Goal: Task Accomplishment & Management: Manage account settings

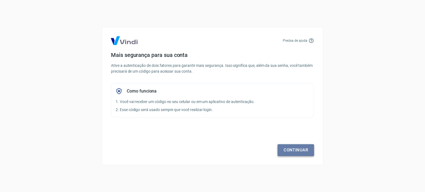
click at [299, 153] on link "Continuar" at bounding box center [295, 150] width 37 height 12
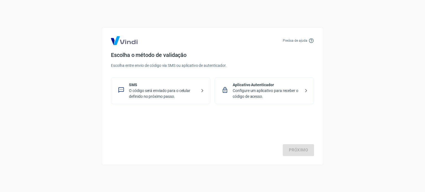
click at [180, 89] on p "O código será enviado para o celular definido no próximo passo." at bounding box center [163, 94] width 68 height 12
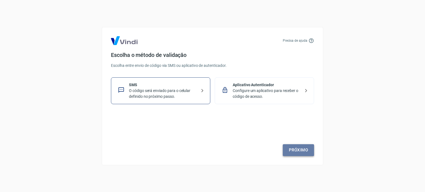
click at [296, 150] on link "Próximo" at bounding box center [298, 150] width 31 height 12
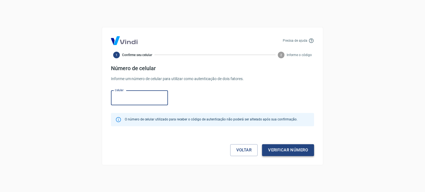
click at [291, 149] on button "Verificar número" at bounding box center [288, 150] width 52 height 12
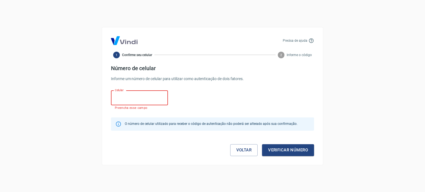
click at [140, 99] on input "Celular" at bounding box center [139, 98] width 57 height 15
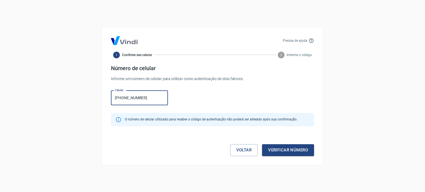
click at [151, 100] on input "(11) 9891-6172" at bounding box center [139, 98] width 57 height 15
type input "(11) 98916-1721"
click at [280, 152] on button "Verificar número" at bounding box center [288, 150] width 52 height 12
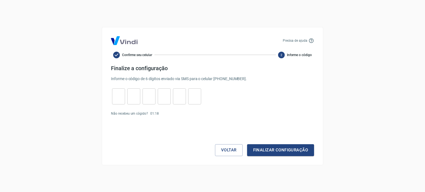
click at [119, 98] on input "tel" at bounding box center [118, 96] width 13 height 12
type input "9"
type input "1"
type input "2"
type input "5"
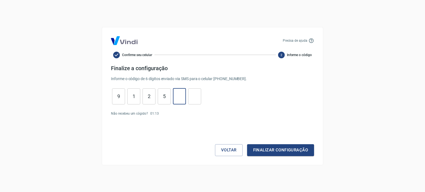
type input "3"
type input "9"
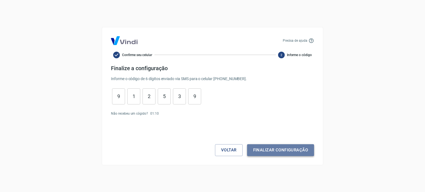
click at [296, 149] on button "Finalizar configuração" at bounding box center [280, 150] width 67 height 12
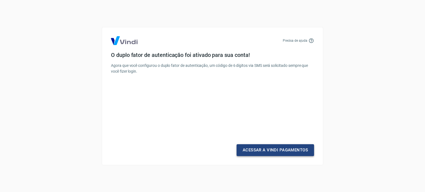
click at [274, 152] on link "Acessar a Vindi Pagamentos" at bounding box center [274, 150] width 77 height 12
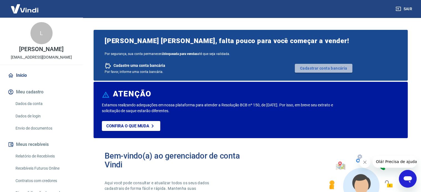
click at [319, 70] on link "Cadastrar conta bancária" at bounding box center [324, 68] width 58 height 9
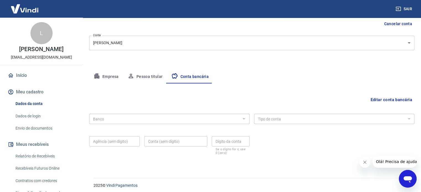
scroll to position [59, 0]
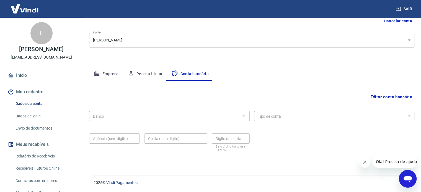
click at [220, 133] on div "Agência (sem dígito) Agência (sem dígito) Conta (sem dígito) Conta (sem dígito)…" at bounding box center [169, 142] width 160 height 22
click at [389, 95] on button "Editar conta bancária" at bounding box center [391, 97] width 46 height 11
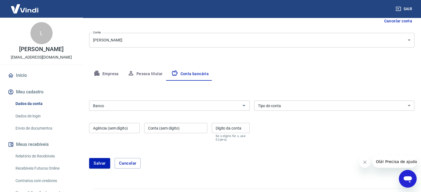
click at [177, 126] on input "Conta (sem dígito)" at bounding box center [175, 128] width 63 height 10
paste input "98814-5"
type input "98814"
click at [231, 130] on input "Dígito da conta" at bounding box center [231, 128] width 38 height 10
type input "5"
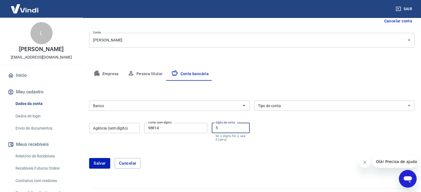
click at [118, 127] on input "Agência (sem dígito)" at bounding box center [114, 128] width 51 height 10
type input "1596"
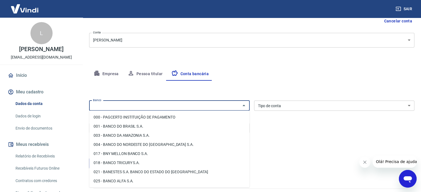
click at [122, 106] on input "Banco" at bounding box center [165, 105] width 148 height 7
type input "u"
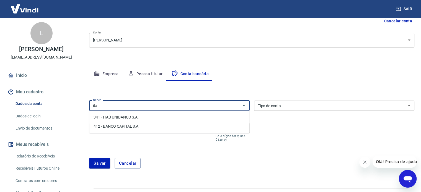
click at [135, 118] on li "341 - ITAÚ UNIBANCO S.A." at bounding box center [169, 117] width 160 height 9
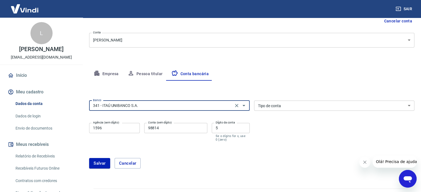
type input "341 - ITAÚ UNIBANCO S.A."
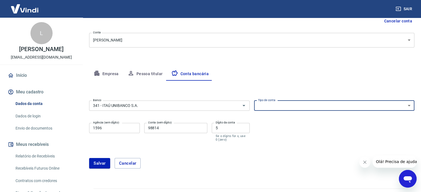
click at [302, 110] on select "Conta Corrente Conta Poupança" at bounding box center [334, 106] width 160 height 10
select select "1"
click at [254, 101] on select "Conta Corrente Conta Poupança" at bounding box center [334, 106] width 160 height 10
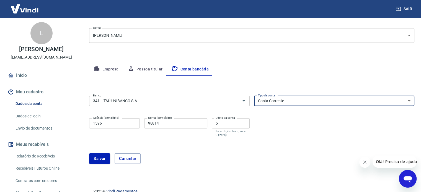
scroll to position [73, 0]
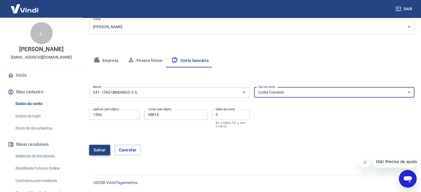
click at [102, 148] on button "Salvar" at bounding box center [99, 150] width 21 height 11
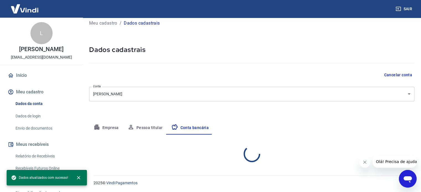
select select "1"
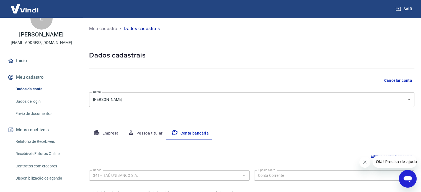
scroll to position [2, 0]
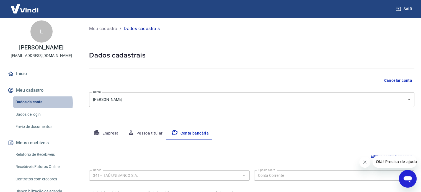
click at [32, 108] on link "Dados da conta" at bounding box center [44, 102] width 63 height 11
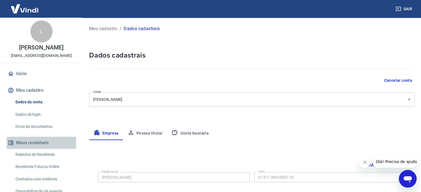
click at [46, 149] on button "Meus recebíveis" at bounding box center [41, 143] width 69 height 12
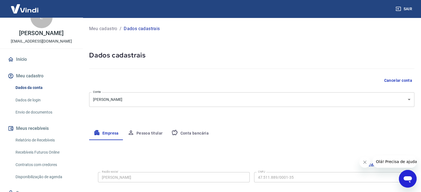
scroll to position [29, 0]
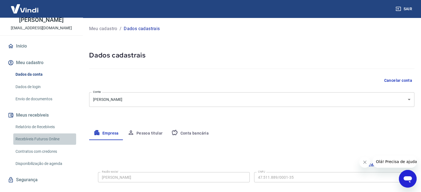
click at [47, 145] on link "Recebíveis Futuros Online" at bounding box center [44, 139] width 63 height 11
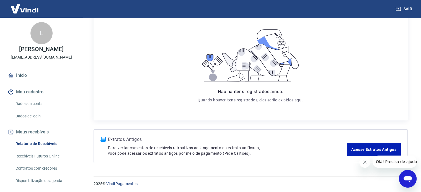
scroll to position [82, 0]
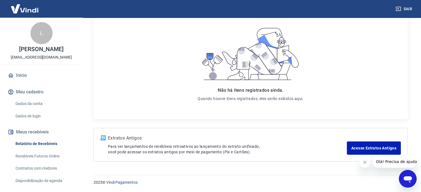
click at [42, 162] on link "Recebíveis Futuros Online" at bounding box center [44, 156] width 63 height 11
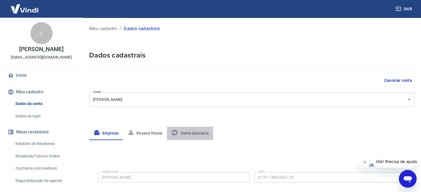
click at [185, 129] on button "Conta bancária" at bounding box center [190, 133] width 46 height 13
select select "1"
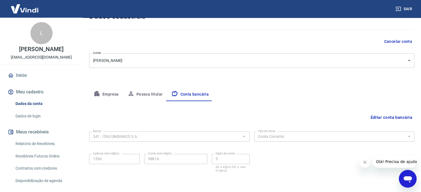
scroll to position [59, 0]
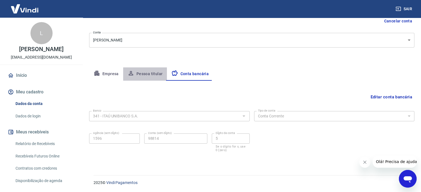
click at [148, 71] on button "Pessoa titular" at bounding box center [145, 73] width 44 height 13
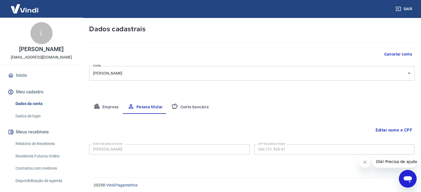
scroll to position [29, 0]
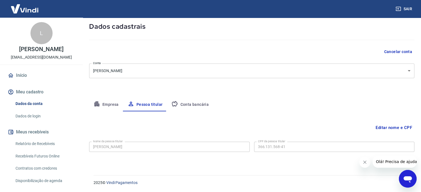
click at [113, 103] on button "Empresa" at bounding box center [106, 104] width 34 height 13
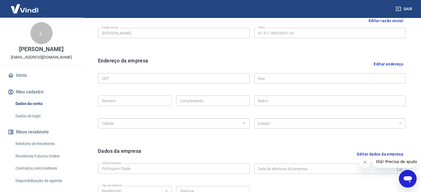
scroll to position [167, 0]
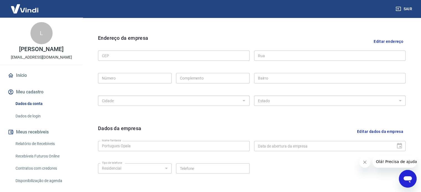
click at [389, 42] on button "Editar endereço" at bounding box center [388, 41] width 34 height 14
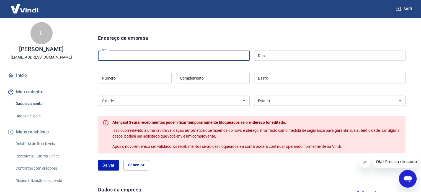
click at [160, 58] on input "CEP" at bounding box center [174, 56] width 152 height 10
type input "07112-000"
type input "[GEOGRAPHIC_DATA][PERSON_NAME]"
type input "1219"
type input "macedo"
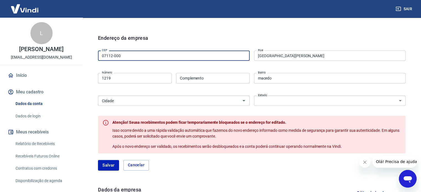
select select "SP"
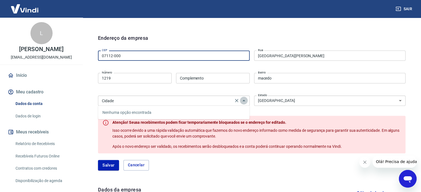
click at [243, 101] on icon "Fechar" at bounding box center [243, 100] width 3 height 1
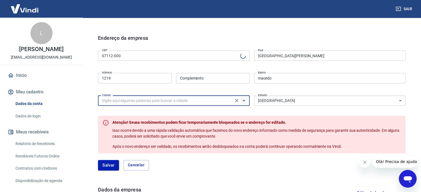
type input "Macedo"
click at [243, 101] on icon "Abrir" at bounding box center [243, 100] width 3 height 1
type input "Guarulhos"
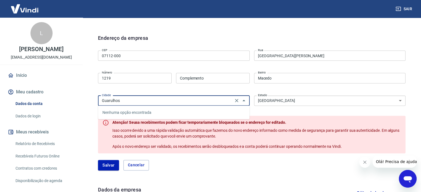
click at [199, 101] on input "Guarulhos" at bounding box center [166, 100] width 132 height 7
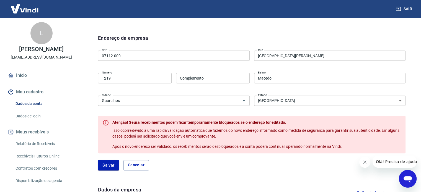
click at [280, 108] on form "Endereço da empresa CEP 07112-000 CEP Rua Avenida Monteiro Lobato Rua Número 12…" at bounding box center [251, 102] width 307 height 136
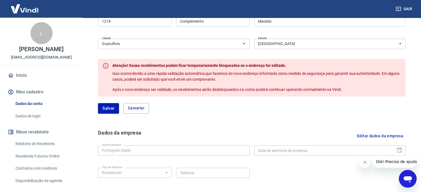
scroll to position [268, 0]
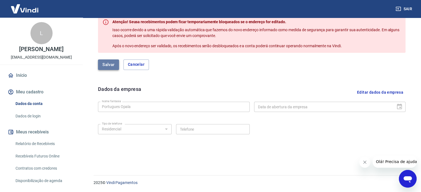
click at [111, 63] on button "Salvar" at bounding box center [108, 64] width 21 height 11
select select "SP"
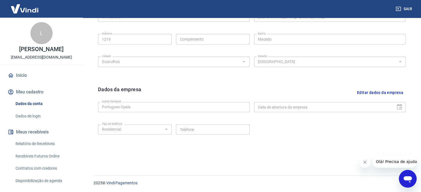
click at [395, 92] on button "Editar dados da empresa" at bounding box center [380, 93] width 51 height 14
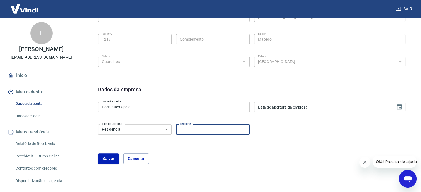
click at [214, 129] on input "Telefone" at bounding box center [213, 129] width 74 height 10
type input "[PHONE_NUMBER]"
type input "DD/MM/YYYY"
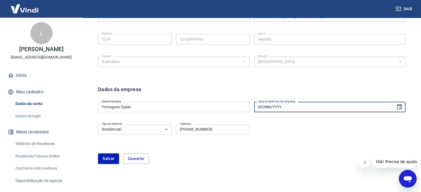
click at [285, 109] on input "DD/MM/YYYY" at bounding box center [323, 107] width 138 height 10
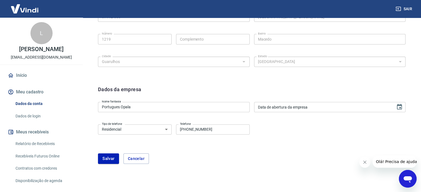
click at [270, 132] on div "Tipo de telefone Residencial Comercial Tipo de telefone Telefone (11) 98916-172…" at bounding box center [251, 133] width 307 height 22
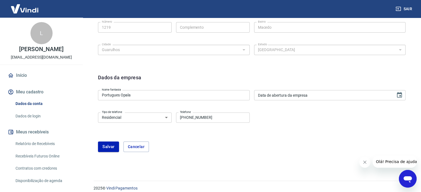
scroll to position [223, 0]
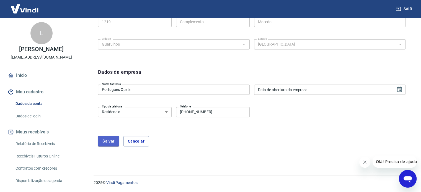
drag, startPoint x: 115, startPoint y: 140, endPoint x: 136, endPoint y: 123, distance: 26.9
click at [115, 140] on button "Salvar" at bounding box center [108, 141] width 21 height 11
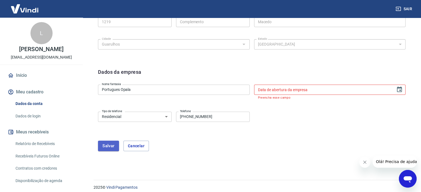
drag, startPoint x: 109, startPoint y: 143, endPoint x: 117, endPoint y: 137, distance: 10.2
click at [110, 143] on button "Salvar" at bounding box center [108, 146] width 21 height 11
click at [332, 90] on input "DD/MM/YYYY" at bounding box center [323, 90] width 138 height 10
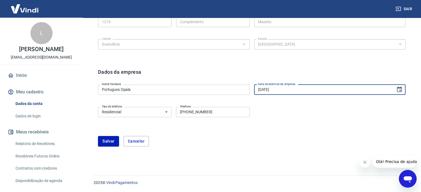
type input "10/08/2022"
click at [310, 115] on div "Tipo de telefone Residencial Comercial Tipo de telefone Telefone (11) 98916-172…" at bounding box center [251, 116] width 307 height 22
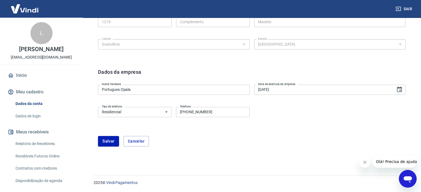
click at [105, 140] on button "Salvar" at bounding box center [108, 141] width 21 height 11
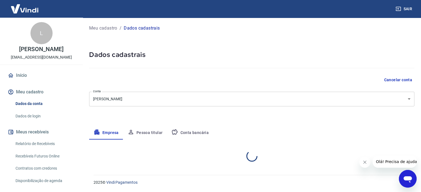
scroll to position [0, 0]
select select "SP"
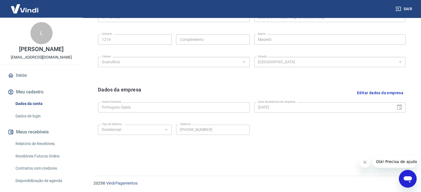
scroll to position [206, 0]
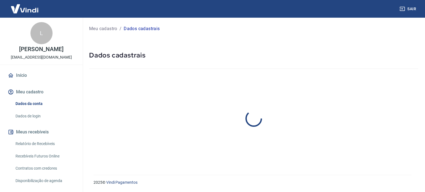
select select "SP"
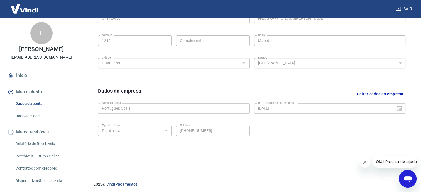
scroll to position [206, 0]
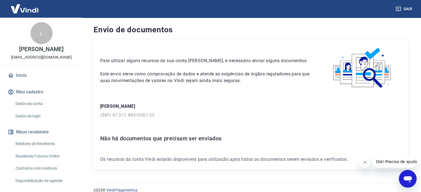
click at [375, 54] on img at bounding box center [362, 67] width 77 height 43
click at [364, 79] on img at bounding box center [362, 67] width 77 height 43
click at [376, 63] on img at bounding box center [362, 67] width 77 height 43
click at [354, 86] on img at bounding box center [362, 67] width 77 height 43
click at [373, 56] on img at bounding box center [362, 67] width 77 height 43
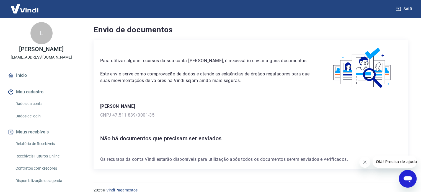
drag, startPoint x: 233, startPoint y: 79, endPoint x: 229, endPoint y: 78, distance: 4.5
click at [233, 78] on p "Este envio serve como comprovação de dados e atende as exigências de órgãos reg…" at bounding box center [205, 77] width 210 height 13
click at [158, 106] on p "[PERSON_NAME]" at bounding box center [250, 106] width 301 height 7
click at [149, 127] on div "Para utilizar alguns recursos da sua conta Vindi, é necessário enviar alguns do…" at bounding box center [250, 105] width 314 height 130
click at [112, 113] on p "CNPJ 47.511.889/0001-35" at bounding box center [250, 115] width 301 height 7
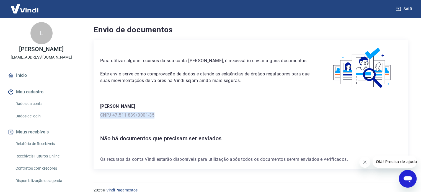
drag, startPoint x: 101, startPoint y: 112, endPoint x: 191, endPoint y: 117, distance: 90.0
click at [191, 117] on p "CNPJ 47.511.889/0001-35" at bounding box center [250, 115] width 301 height 7
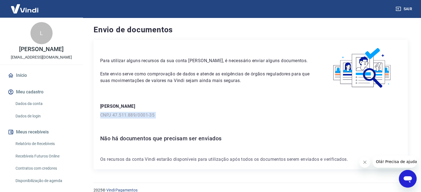
click at [168, 113] on p "CNPJ 47.511.889/0001-35" at bounding box center [250, 115] width 301 height 7
drag, startPoint x: 168, startPoint y: 112, endPoint x: 171, endPoint y: 108, distance: 4.9
click at [169, 110] on div "Lenon Ricardo Gonçalves dos Santos CNPJ 47.511.889/0001-35" at bounding box center [250, 110] width 301 height 15
click at [171, 108] on p "[PERSON_NAME]" at bounding box center [250, 106] width 301 height 7
click at [172, 107] on p "[PERSON_NAME]" at bounding box center [250, 106] width 301 height 7
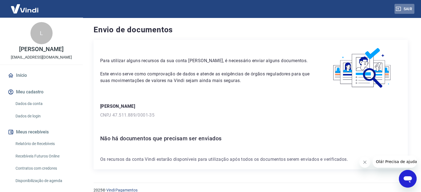
click at [402, 5] on button "Sair" at bounding box center [404, 9] width 20 height 10
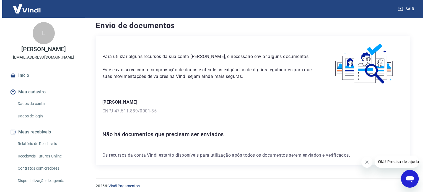
scroll to position [8, 0]
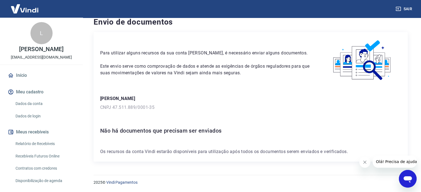
click at [28, 10] on img at bounding box center [25, 8] width 36 height 17
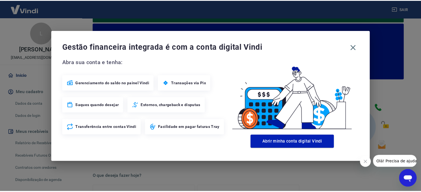
scroll to position [49, 0]
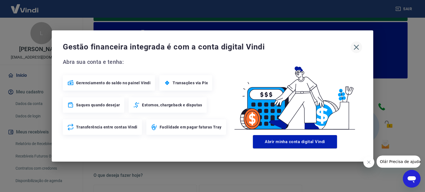
click at [358, 47] on icon "button" at bounding box center [356, 47] width 9 height 9
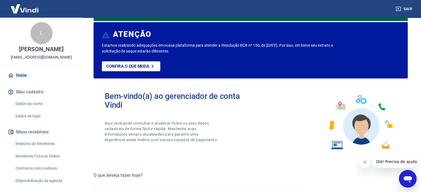
click at [24, 6] on img at bounding box center [25, 8] width 36 height 17
click at [24, 9] on img at bounding box center [25, 8] width 36 height 17
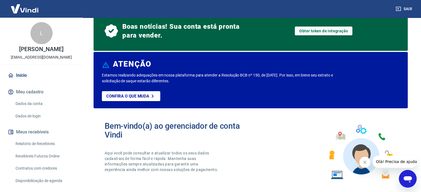
scroll to position [0, 0]
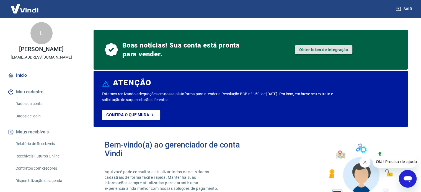
click at [336, 48] on link "Obter token de integração" at bounding box center [324, 49] width 58 height 9
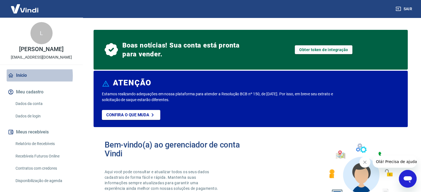
click at [20, 82] on link "Início" at bounding box center [41, 75] width 69 height 12
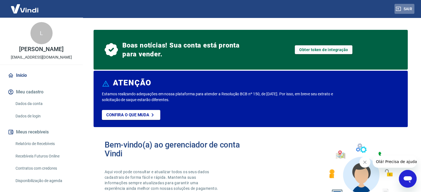
click at [405, 8] on button "Sair" at bounding box center [404, 9] width 20 height 10
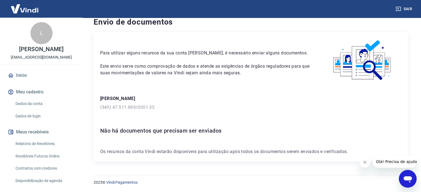
click at [19, 7] on img at bounding box center [25, 8] width 36 height 17
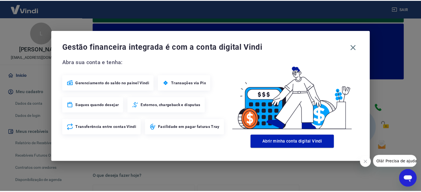
scroll to position [49, 0]
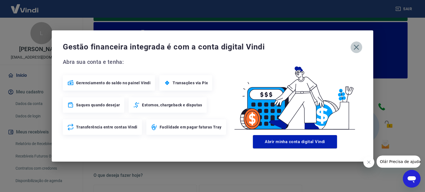
click at [358, 47] on icon "button" at bounding box center [356, 47] width 9 height 9
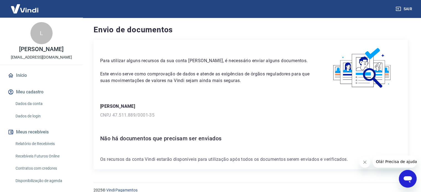
click at [31, 79] on link "Início" at bounding box center [41, 75] width 69 height 12
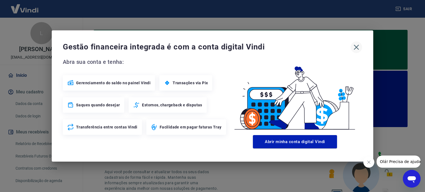
click at [356, 47] on icon "button" at bounding box center [356, 47] width 5 height 5
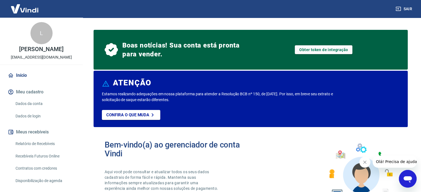
click at [39, 108] on link "Dados da conta" at bounding box center [44, 103] width 63 height 11
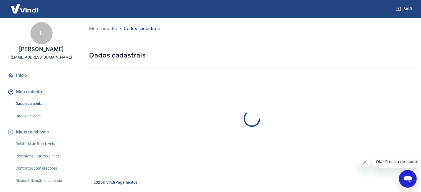
select select "SP"
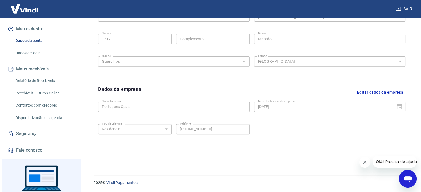
scroll to position [45, 0]
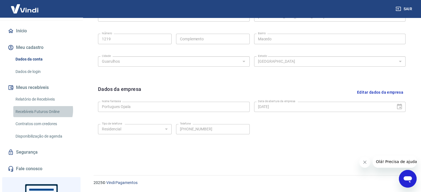
click at [41, 116] on link "Recebíveis Futuros Online" at bounding box center [44, 111] width 63 height 11
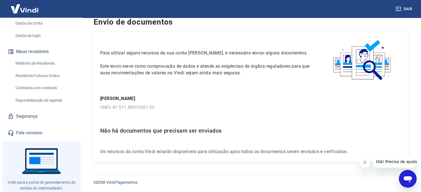
scroll to position [83, 0]
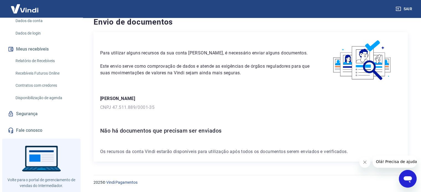
drag, startPoint x: 35, startPoint y: 66, endPoint x: 56, endPoint y: 84, distance: 26.5
click at [35, 66] on link "Relatório de Recebíveis" at bounding box center [44, 60] width 63 height 11
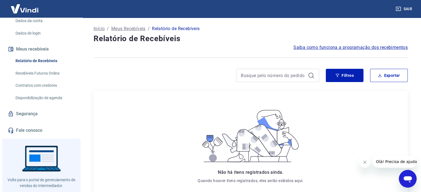
click at [40, 78] on link "Recebíveis Futuros Online" at bounding box center [44, 73] width 63 height 11
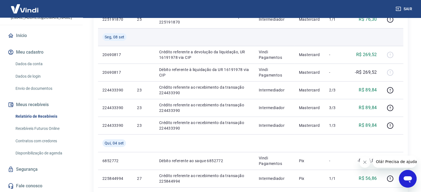
scroll to position [221, 0]
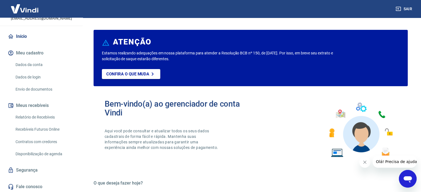
scroll to position [45, 0]
click at [37, 61] on link "Dados da conta" at bounding box center [44, 63] width 63 height 11
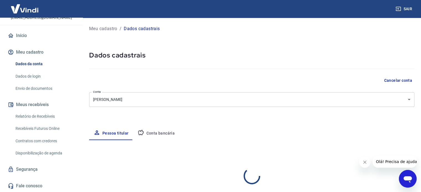
select select "SP"
click at [154, 132] on button "Conta bancária" at bounding box center [156, 133] width 46 height 13
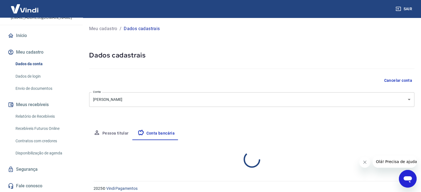
select select "1"
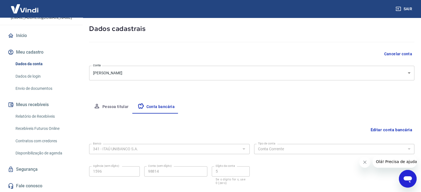
scroll to position [59, 0]
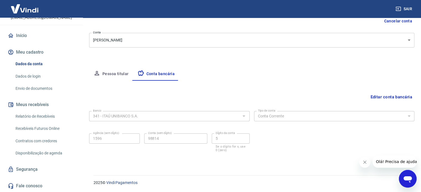
click at [380, 99] on button "Editar conta bancária" at bounding box center [391, 97] width 46 height 11
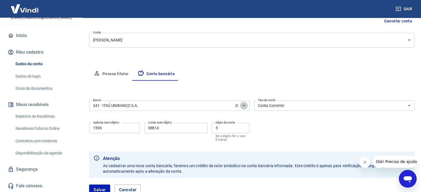
click at [246, 106] on icon "Abrir" at bounding box center [243, 105] width 7 height 7
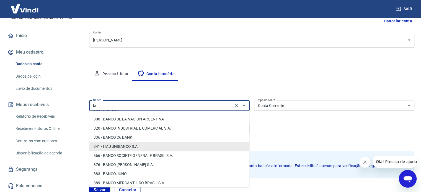
scroll to position [0, 0]
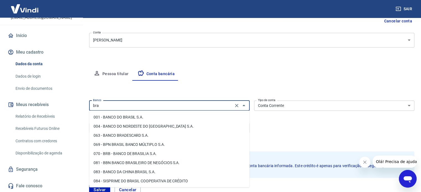
click at [144, 115] on li "001 - BANCO DO BRASIL S.A." at bounding box center [169, 117] width 160 height 9
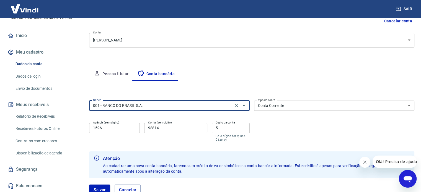
type input "001 - BANCO DO BRASIL S.A."
click at [303, 106] on select "Conta Corrente Conta Poupança" at bounding box center [334, 106] width 160 height 10
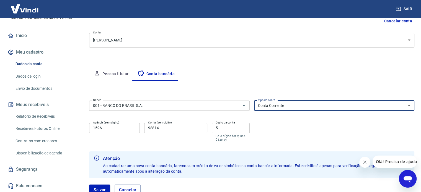
click at [254, 101] on select "Conta Corrente Conta Poupança" at bounding box center [334, 106] width 160 height 10
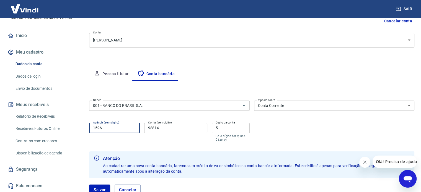
click at [122, 124] on input "1596" at bounding box center [114, 128] width 51 height 10
type input "1177"
drag, startPoint x: 175, startPoint y: 127, endPoint x: 139, endPoint y: 130, distance: 35.8
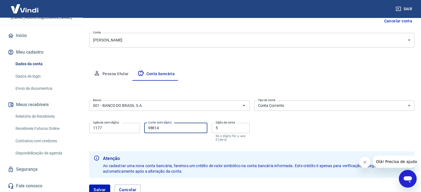
click at [142, 127] on div "Agência (sem dígito) 1177 Agência (sem dígito) Conta (sem dígito) 98814 Conta (…" at bounding box center [169, 132] width 160 height 22
type input "101691"
drag, startPoint x: 213, startPoint y: 127, endPoint x: 209, endPoint y: 126, distance: 4.0
click at [209, 126] on div "Agência (sem dígito) 1177 Agência (sem dígito) Conta (sem dígito) 101691 Conta …" at bounding box center [169, 132] width 160 height 22
type input "1"
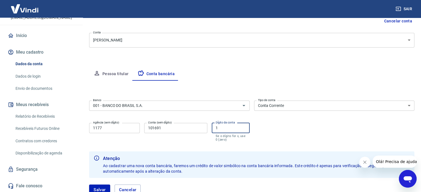
click at [293, 128] on div "Banco 001 - BANCO DO BRASIL S.A. Banco Tipo de conta Conta Corrente Conta Poupa…" at bounding box center [251, 120] width 325 height 44
click at [242, 107] on icon "Abrir" at bounding box center [243, 105] width 7 height 7
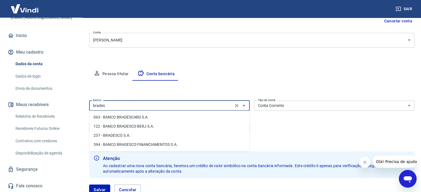
click at [148, 134] on li "237 - BRADESCO S.A." at bounding box center [169, 135] width 160 height 9
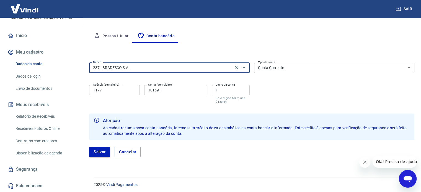
scroll to position [99, 0]
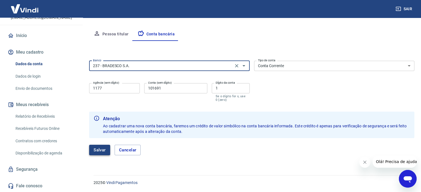
type input "237 - BRADESCO S.A."
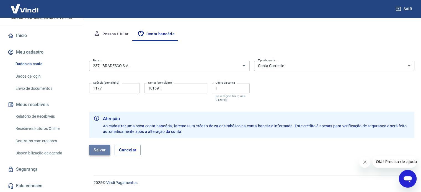
click at [98, 150] on button "Salvar" at bounding box center [99, 150] width 21 height 11
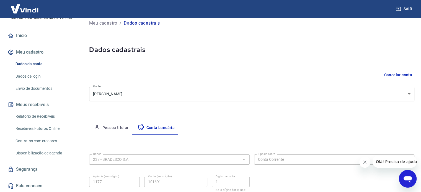
select select "1"
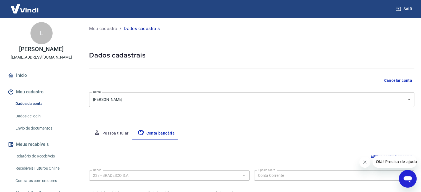
scroll to position [28, 0]
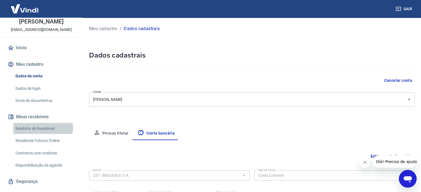
click at [42, 134] on link "Relatório de Recebíveis" at bounding box center [44, 128] width 63 height 11
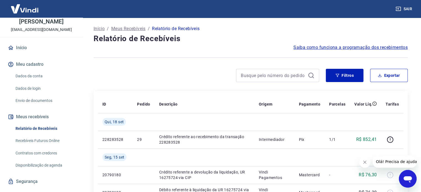
click at [55, 147] on link "Recebíveis Futuros Online" at bounding box center [44, 140] width 63 height 11
